Goal: Task Accomplishment & Management: Complete application form

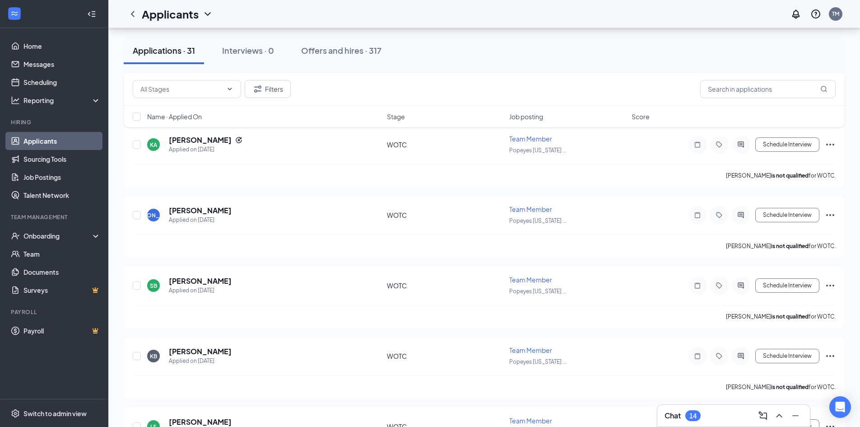
scroll to position [265, 0]
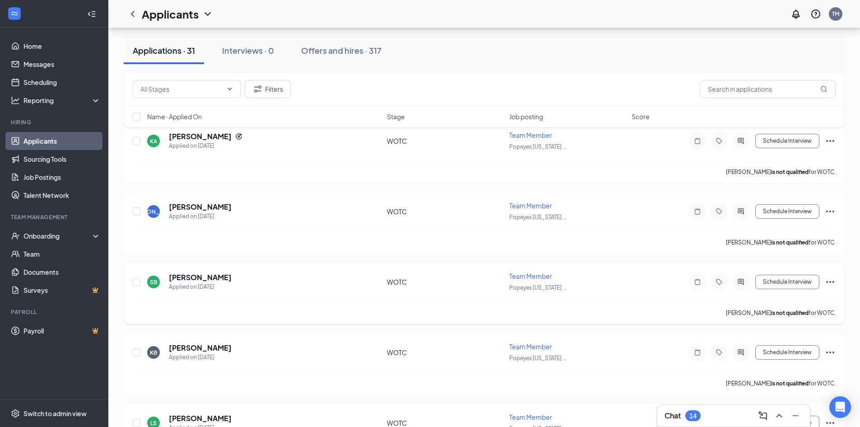
click at [830, 280] on icon "Ellipses" at bounding box center [830, 281] width 11 height 11
click at [767, 299] on p "[PERSON_NAME] as hired" at bounding box center [790, 300] width 78 height 9
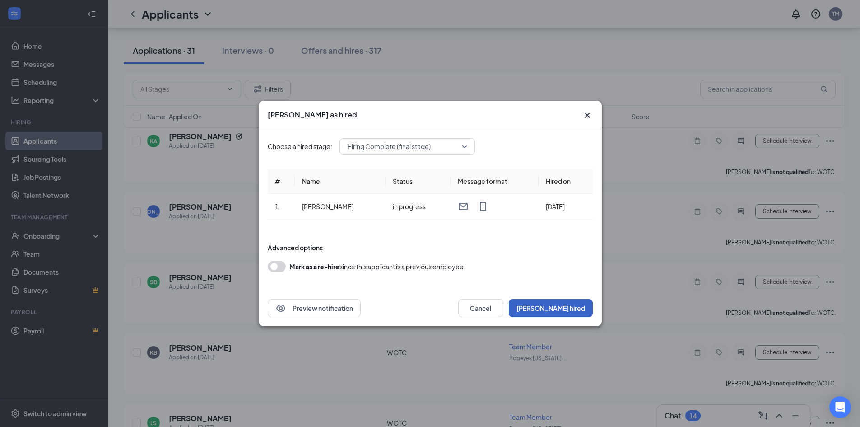
click at [561, 307] on button "[PERSON_NAME] hired" at bounding box center [551, 308] width 84 height 18
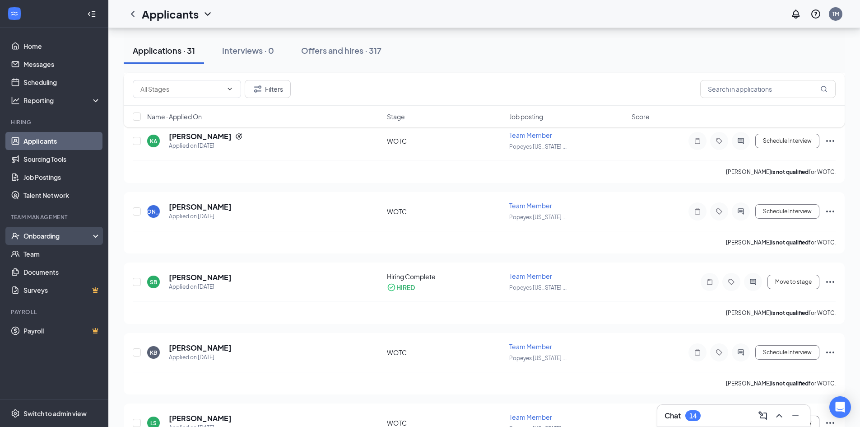
click at [33, 237] on div "Onboarding" at bounding box center [58, 235] width 70 height 9
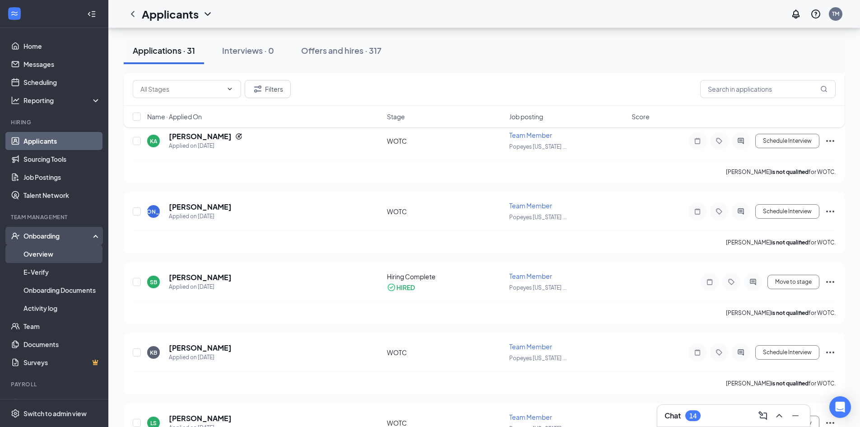
click at [33, 251] on link "Overview" at bounding box center [61, 254] width 77 height 18
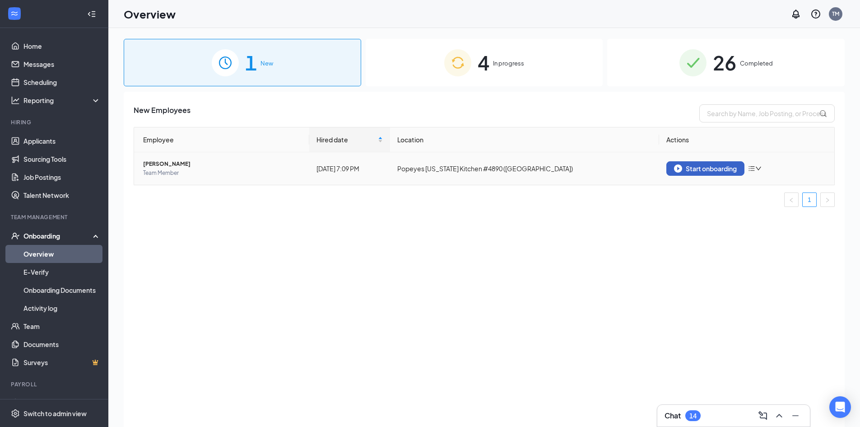
click at [714, 167] on div "Start onboarding" at bounding box center [705, 168] width 63 height 8
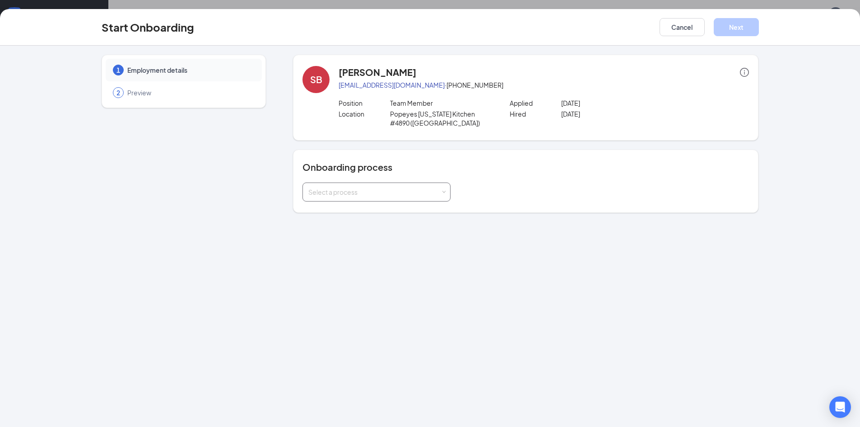
click at [442, 190] on span at bounding box center [444, 192] width 4 height 4
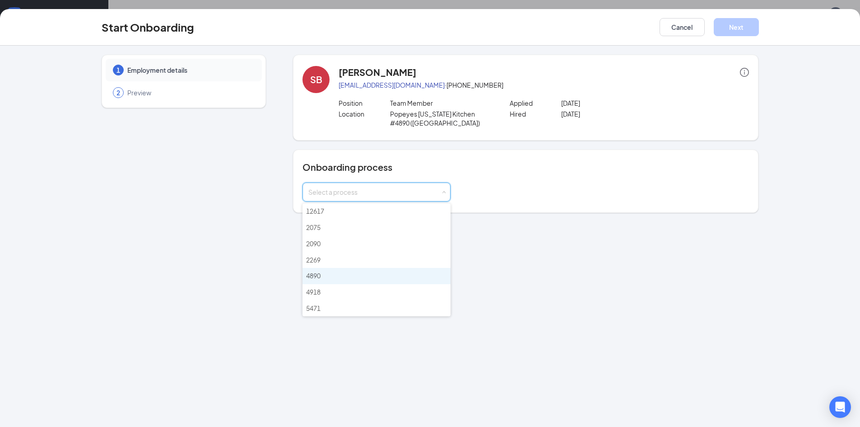
click at [309, 275] on span "4890" at bounding box center [313, 275] width 14 height 8
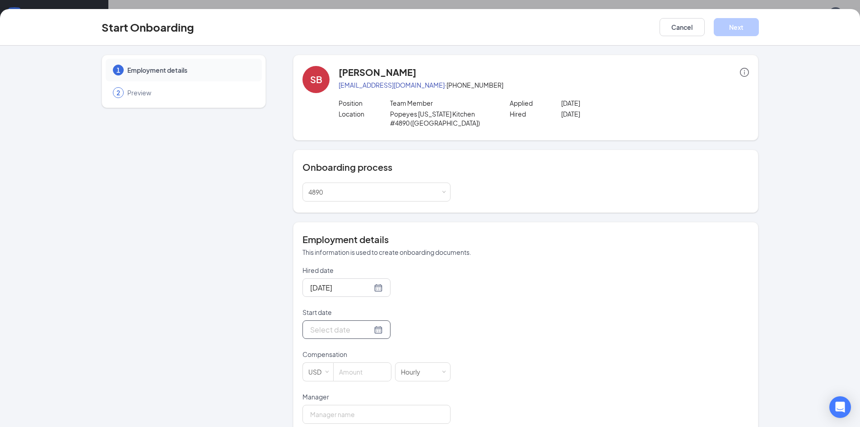
click at [317, 330] on input "Start date" at bounding box center [341, 329] width 62 height 11
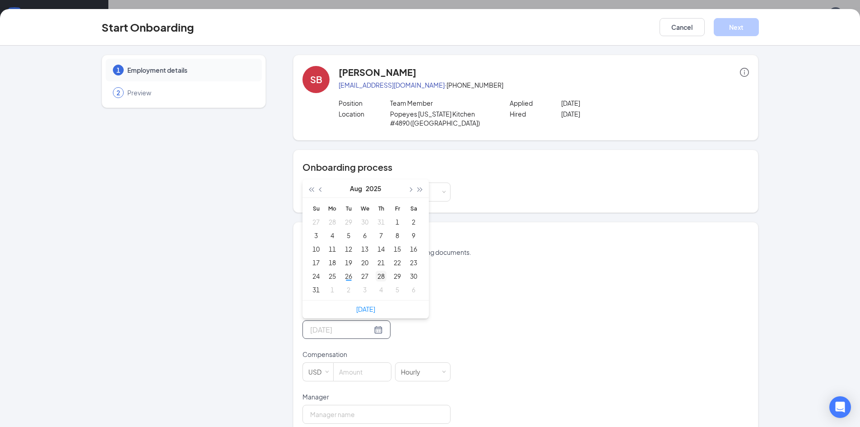
type input "[DATE]"
click at [378, 275] on div "28" at bounding box center [381, 275] width 11 height 11
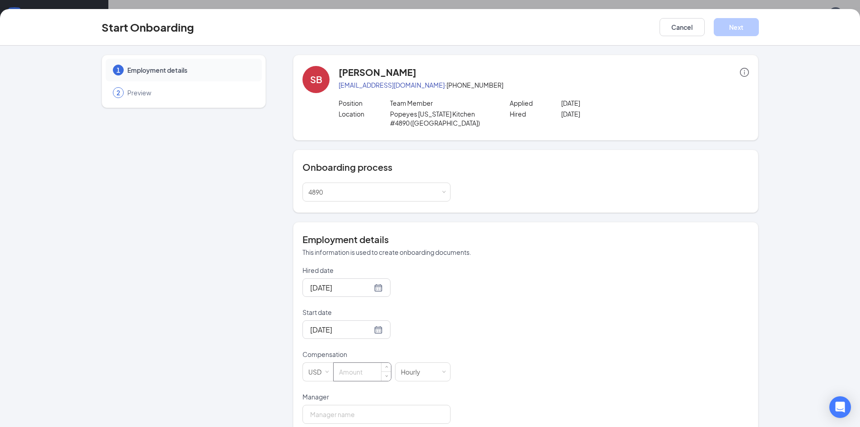
click at [338, 375] on input at bounding box center [362, 372] width 57 height 18
type input "10"
click at [327, 413] on input "Manager" at bounding box center [377, 414] width 148 height 19
type input "[PERSON_NAME]"
click at [743, 26] on button "Next" at bounding box center [736, 27] width 45 height 18
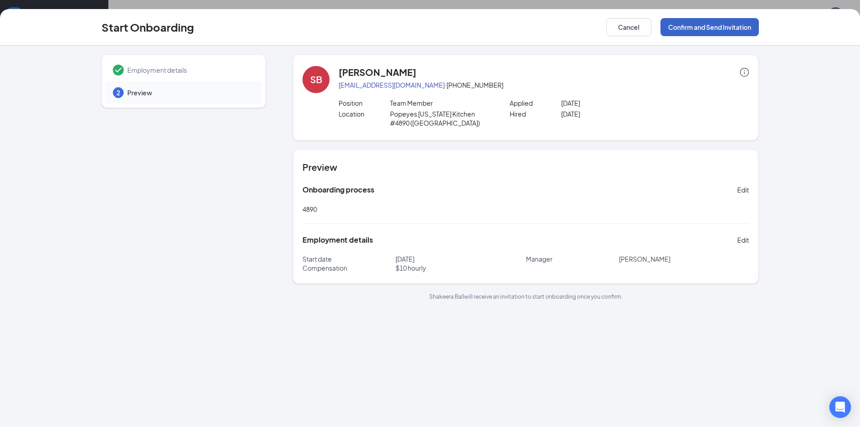
click at [741, 26] on button "Confirm and Send Invitation" at bounding box center [710, 27] width 98 height 18
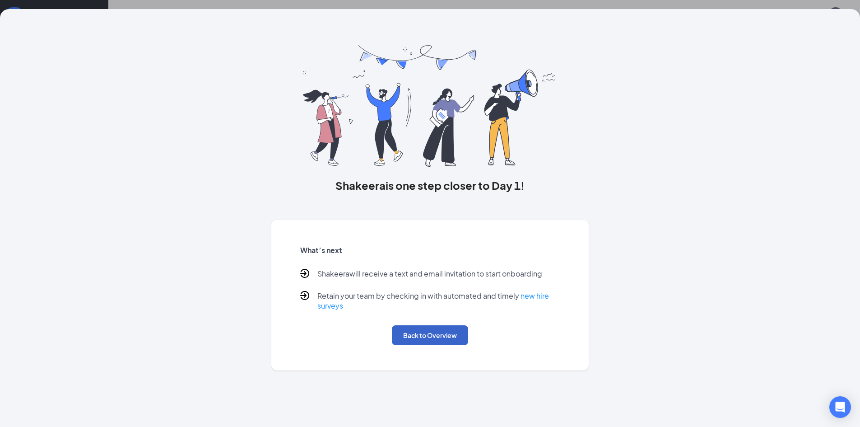
click at [425, 333] on button "Back to Overview" at bounding box center [430, 335] width 76 height 20
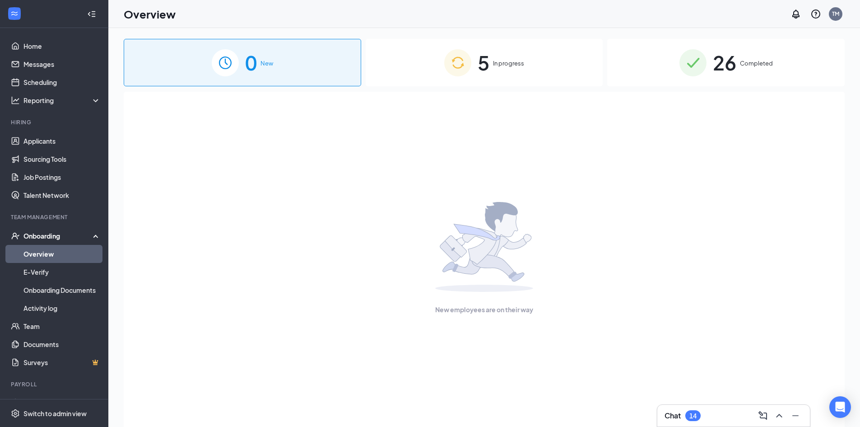
click at [42, 234] on div "Onboarding" at bounding box center [58, 235] width 70 height 9
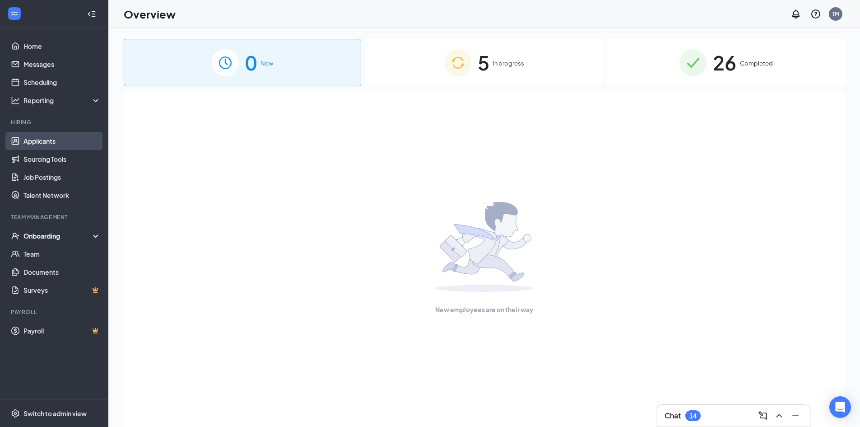
click at [38, 140] on link "Applicants" at bounding box center [61, 141] width 77 height 18
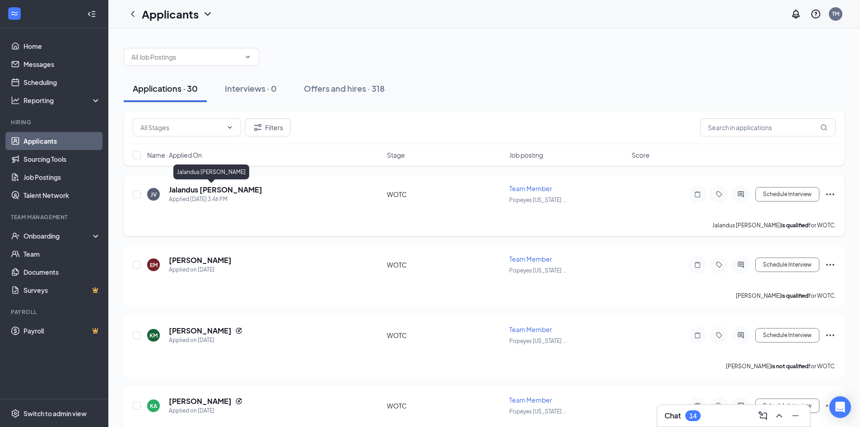
click at [192, 190] on h5 "Jalandus [PERSON_NAME]" at bounding box center [215, 190] width 93 height 10
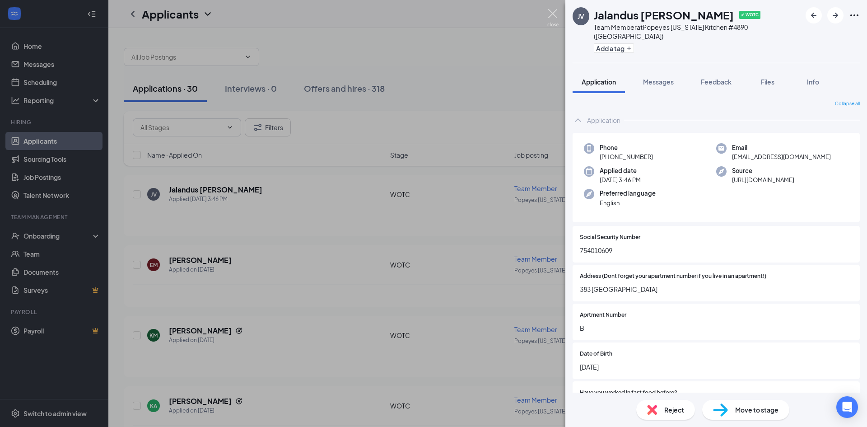
click at [552, 11] on img at bounding box center [552, 18] width 11 height 18
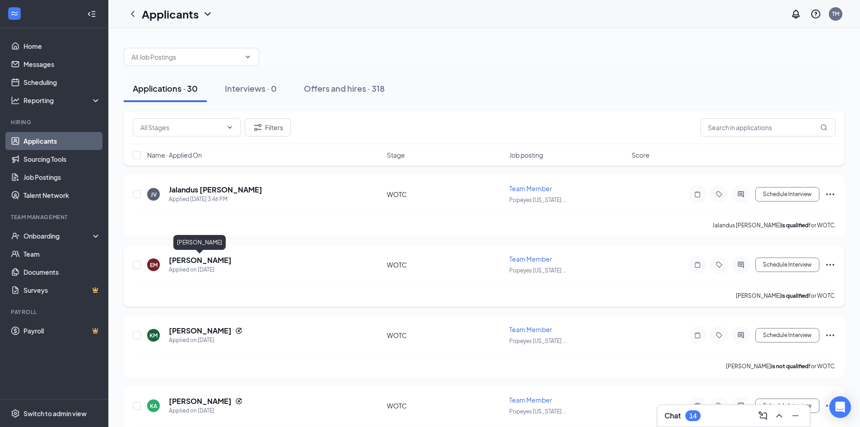
click at [199, 257] on h5 "[PERSON_NAME]" at bounding box center [200, 260] width 63 height 10
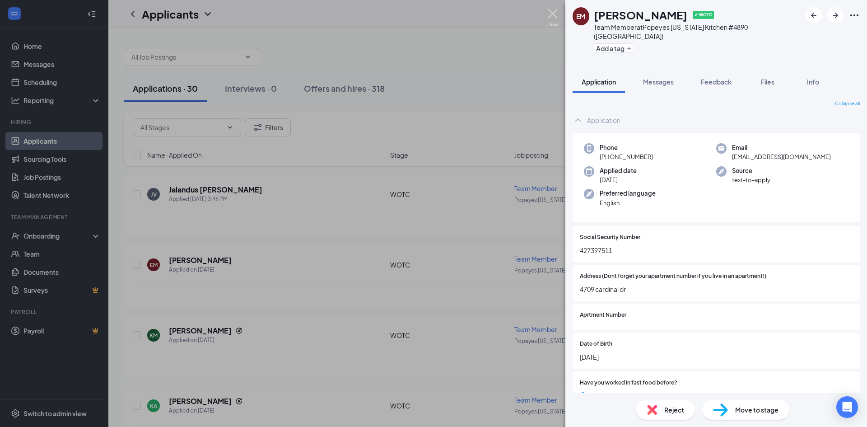
click at [551, 10] on img at bounding box center [552, 18] width 11 height 18
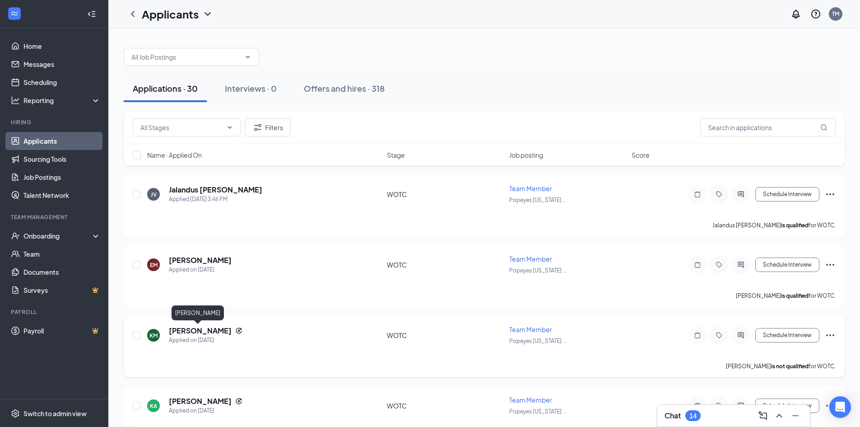
click at [188, 331] on h5 "[PERSON_NAME]" at bounding box center [200, 331] width 63 height 10
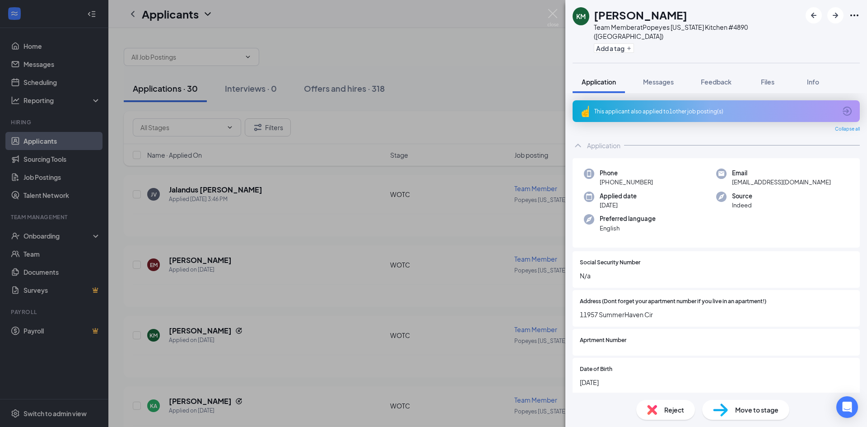
drag, startPoint x: 188, startPoint y: 331, endPoint x: 180, endPoint y: 370, distance: 40.0
click at [180, 370] on div "KM [PERSON_NAME] Team Member at Popeyes [US_STATE] Kitchen #4890 ([GEOGRAPHIC_D…" at bounding box center [433, 213] width 867 height 427
